Goal: Task Accomplishment & Management: Manage account settings

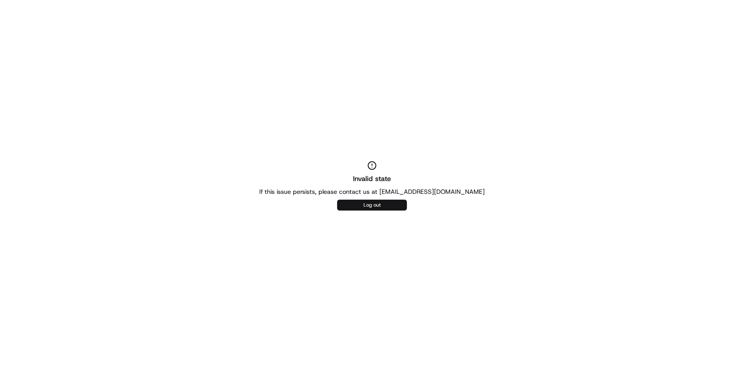
click at [366, 204] on button "Log out" at bounding box center [372, 205] width 70 height 11
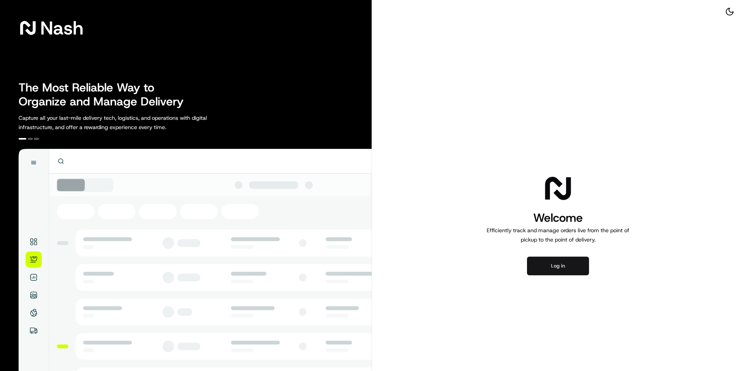
click at [537, 268] on button "Log in" at bounding box center [558, 266] width 62 height 19
